Goal: Task Accomplishment & Management: Use online tool/utility

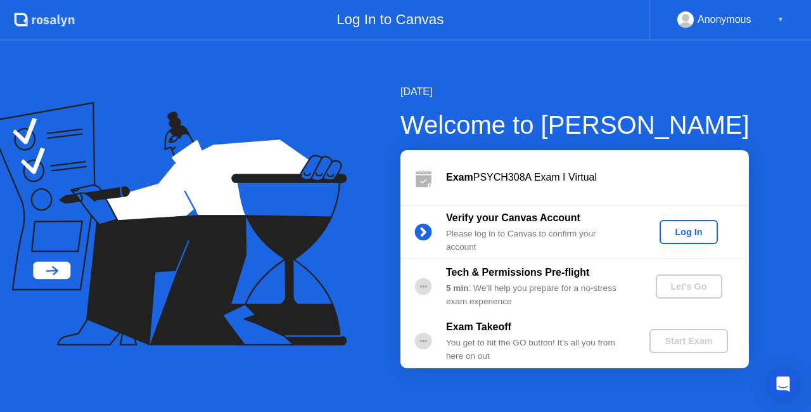
click at [689, 229] on div "Log In" at bounding box center [688, 232] width 48 height 10
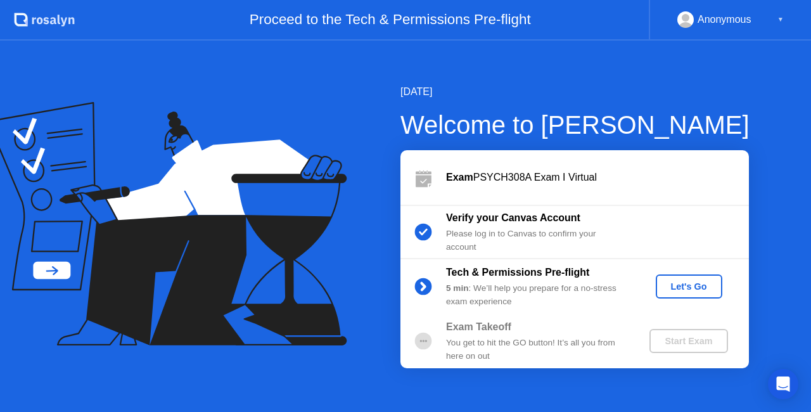
click at [682, 287] on div "Let's Go" at bounding box center [689, 286] width 56 height 10
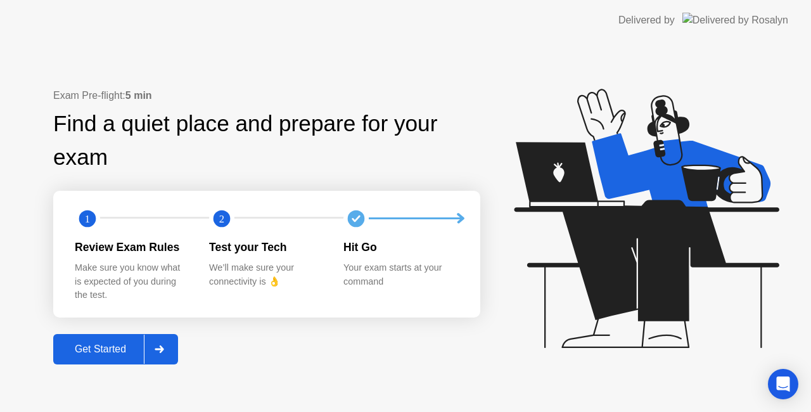
click at [160, 344] on div at bounding box center [159, 348] width 30 height 29
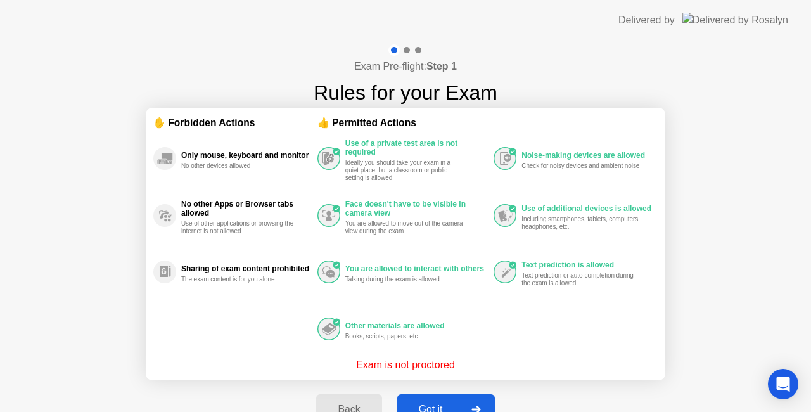
click at [423, 400] on button "Got it" at bounding box center [446, 409] width 98 height 30
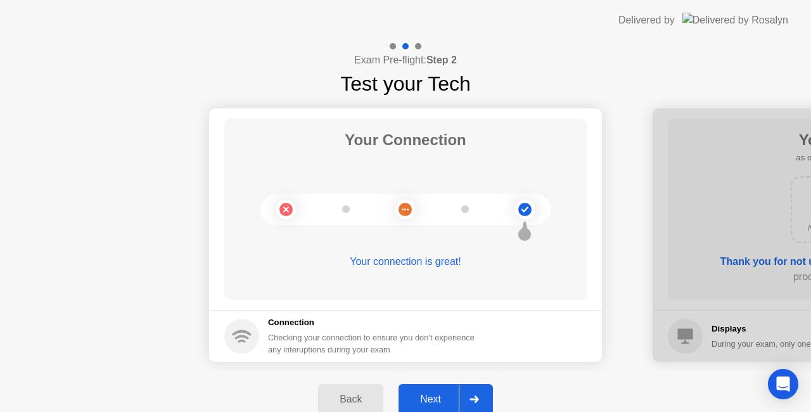
click at [423, 400] on div "Next" at bounding box center [430, 398] width 56 height 11
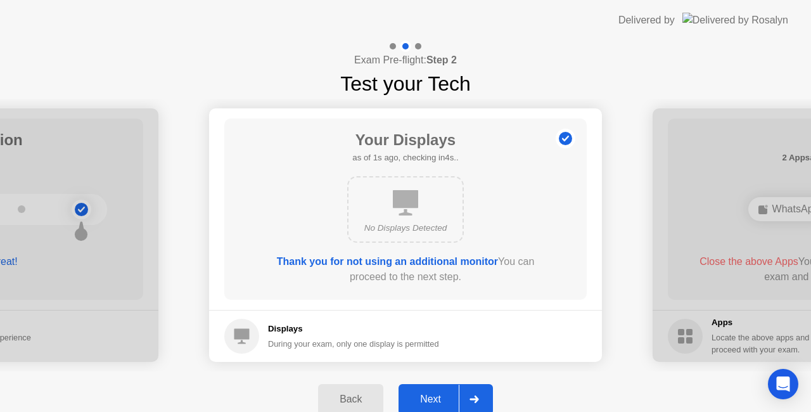
click at [423, 400] on div "Next" at bounding box center [430, 398] width 56 height 11
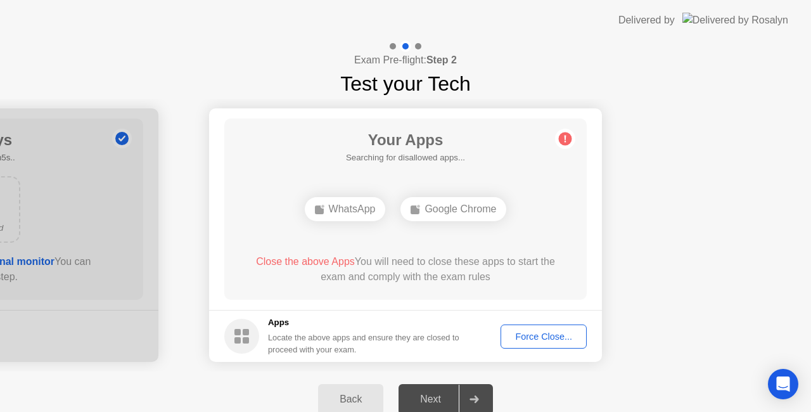
click at [423, 400] on div "Next" at bounding box center [430, 398] width 56 height 11
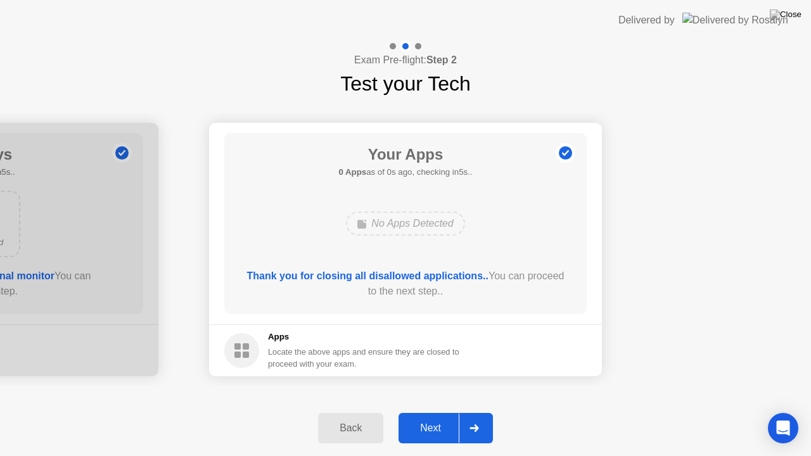
click at [435, 411] on div "Next" at bounding box center [430, 427] width 56 height 11
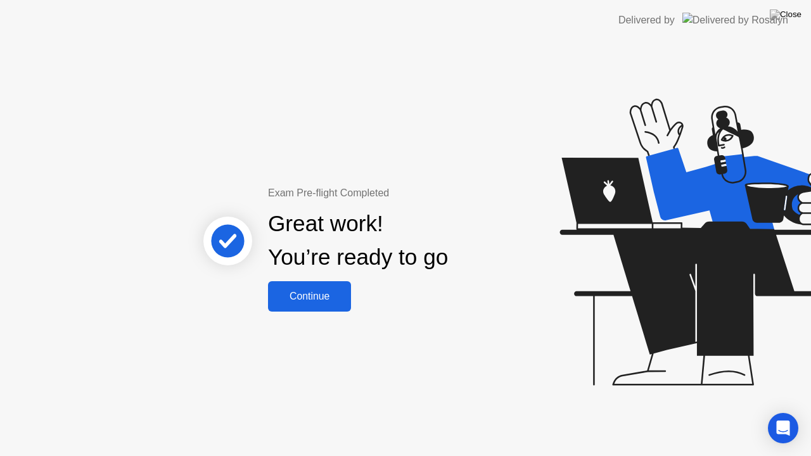
click at [321, 297] on div "Continue" at bounding box center [309, 296] width 75 height 11
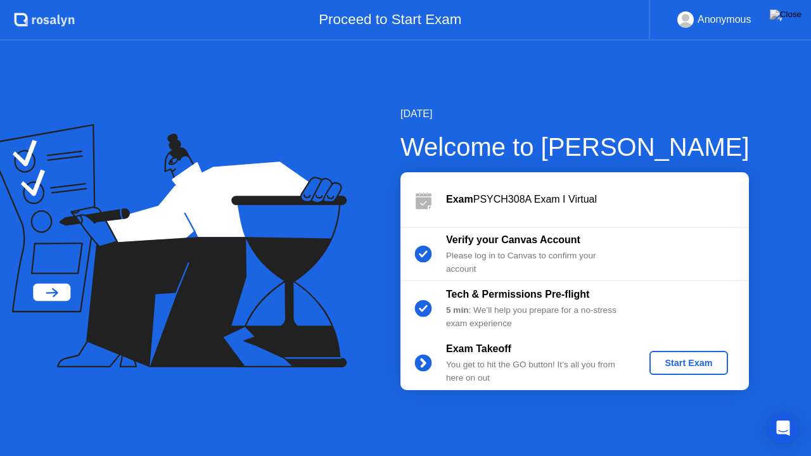
click at [680, 364] on div "Start Exam" at bounding box center [688, 363] width 68 height 10
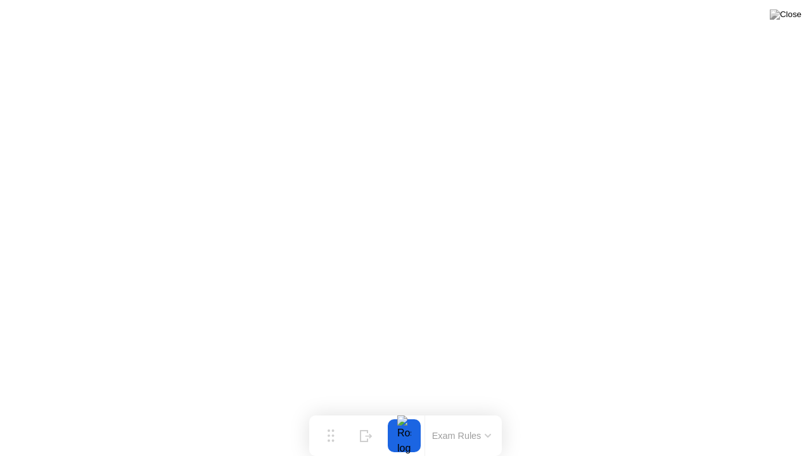
click at [803, 6] on button at bounding box center [785, 14] width 38 height 16
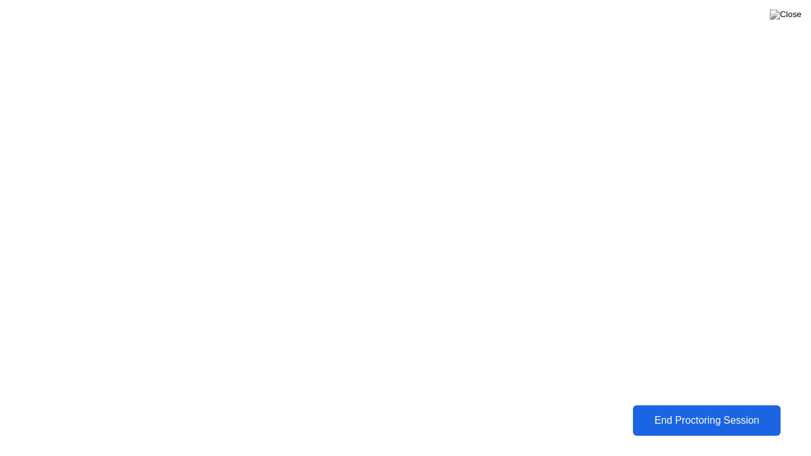
click at [732, 411] on div "End Proctoring Session" at bounding box center [707, 420] width 140 height 11
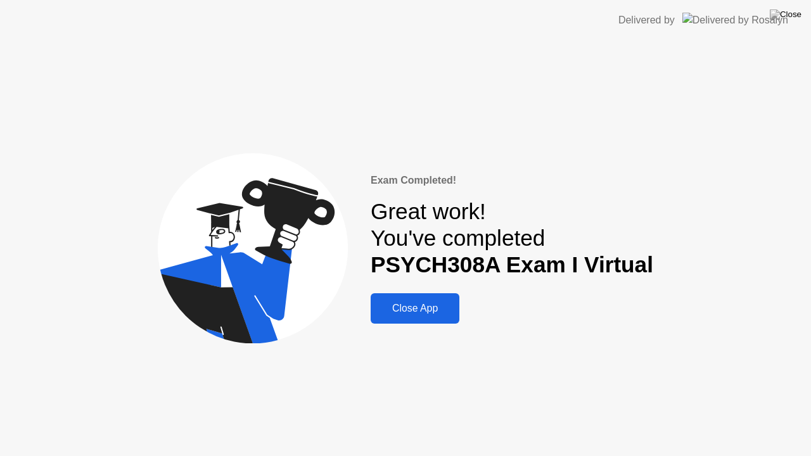
click at [441, 309] on div "Close App" at bounding box center [414, 308] width 81 height 11
